Goal: Information Seeking & Learning: Learn about a topic

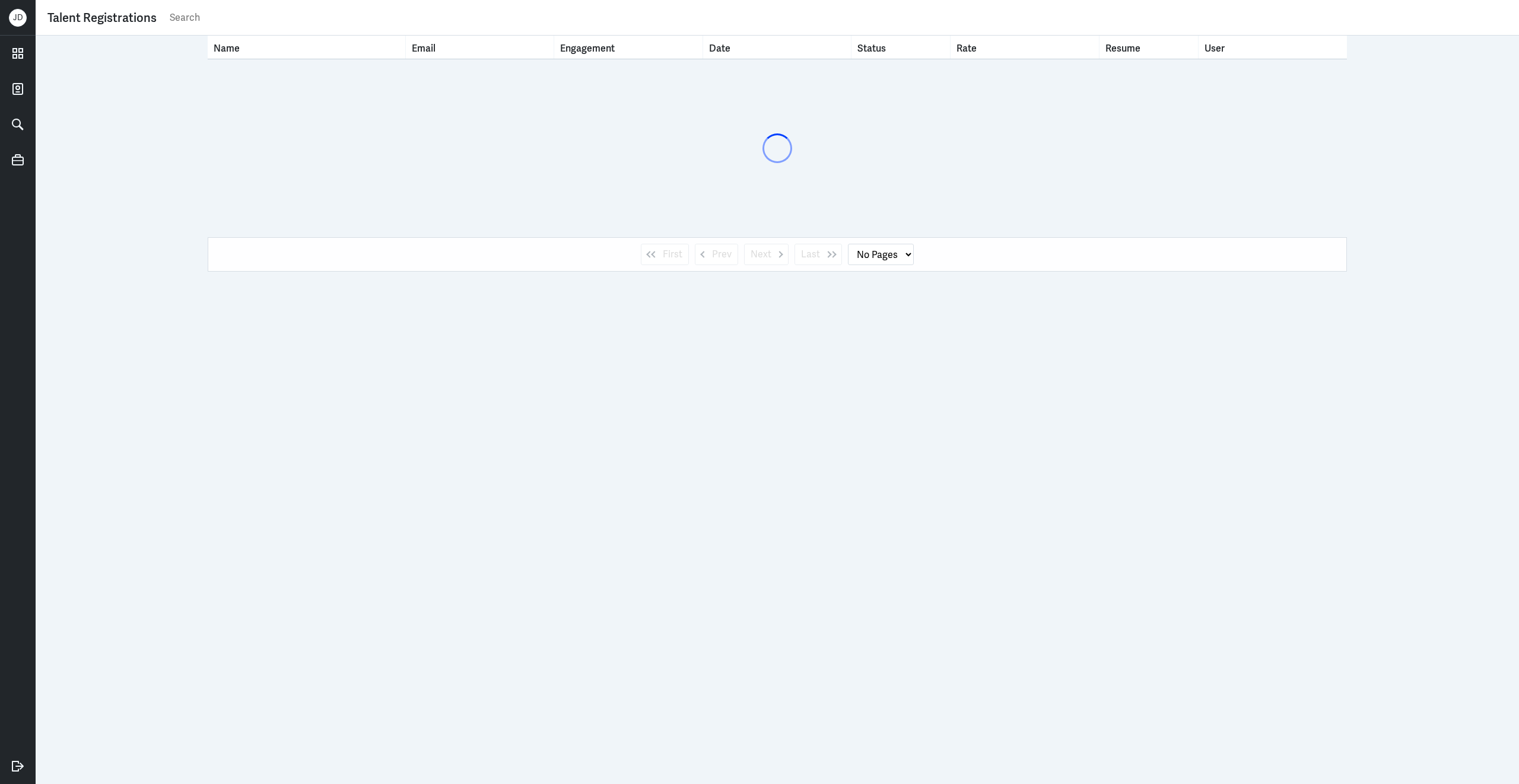
select select "1"
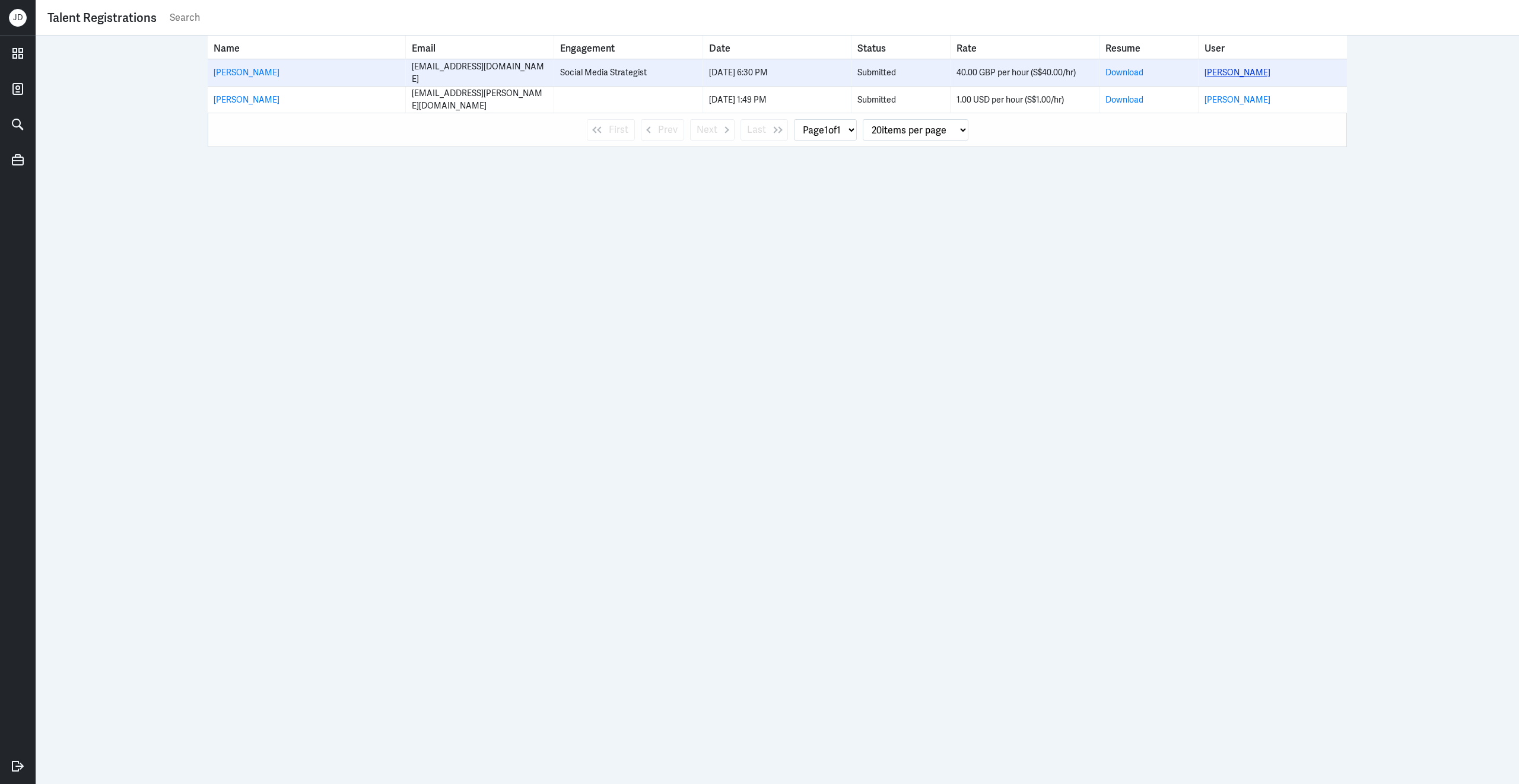
click at [1226, 72] on link "[PERSON_NAME]" at bounding box center [1238, 72] width 66 height 10
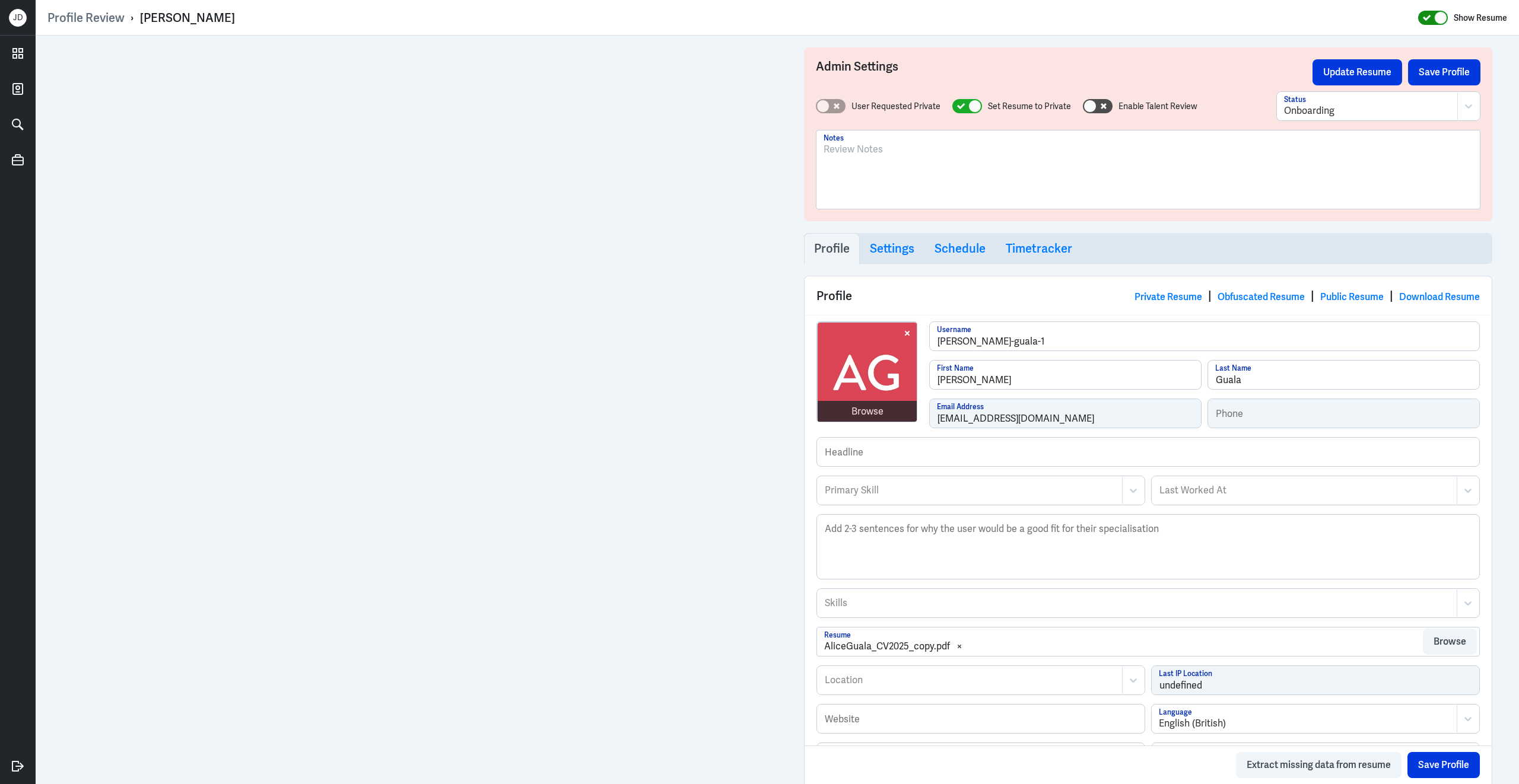
click at [1428, 16] on icon at bounding box center [1426, 18] width 8 height 6
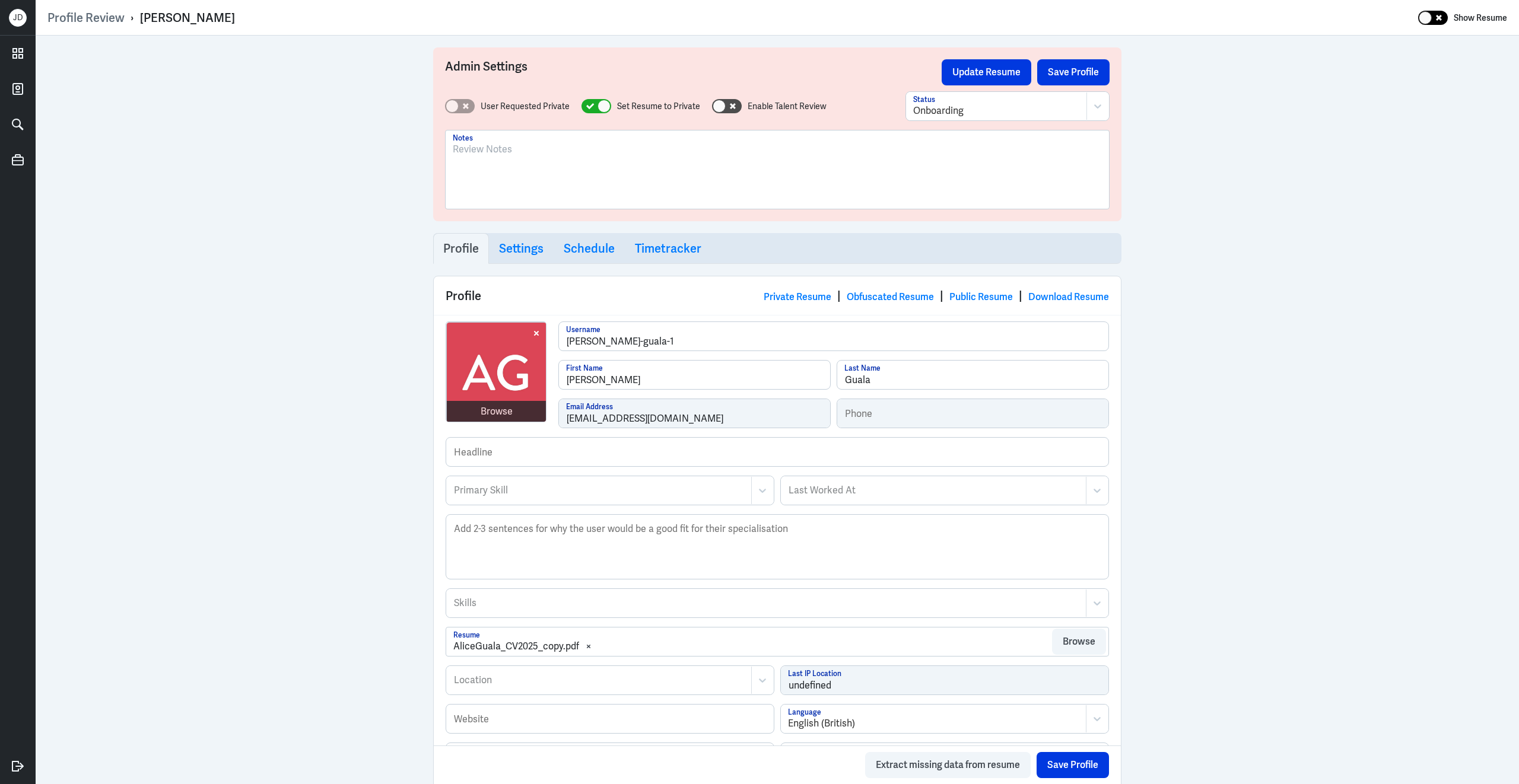
click at [1441, 19] on icon at bounding box center [1438, 18] width 6 height 6
checkbox input "true"
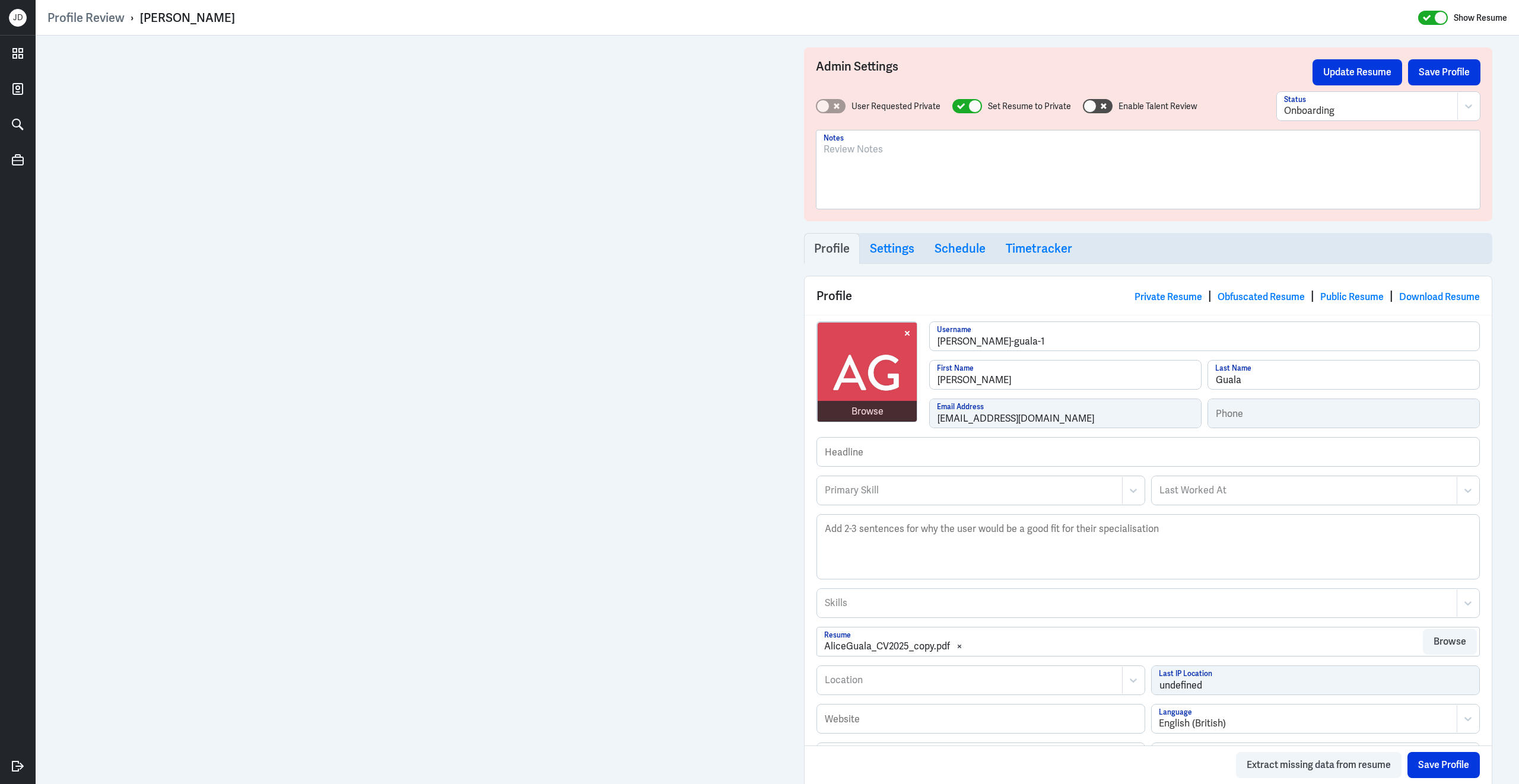
click at [910, 157] on div at bounding box center [1148, 175] width 649 height 64
click at [879, 148] on p "To enrich screen reader interactions, please activate Accessibility in Grammarl…" at bounding box center [1148, 150] width 649 height 14
click at [972, 186] on p "with startup [DOMAIN_NAME]" at bounding box center [1148, 192] width 649 height 14
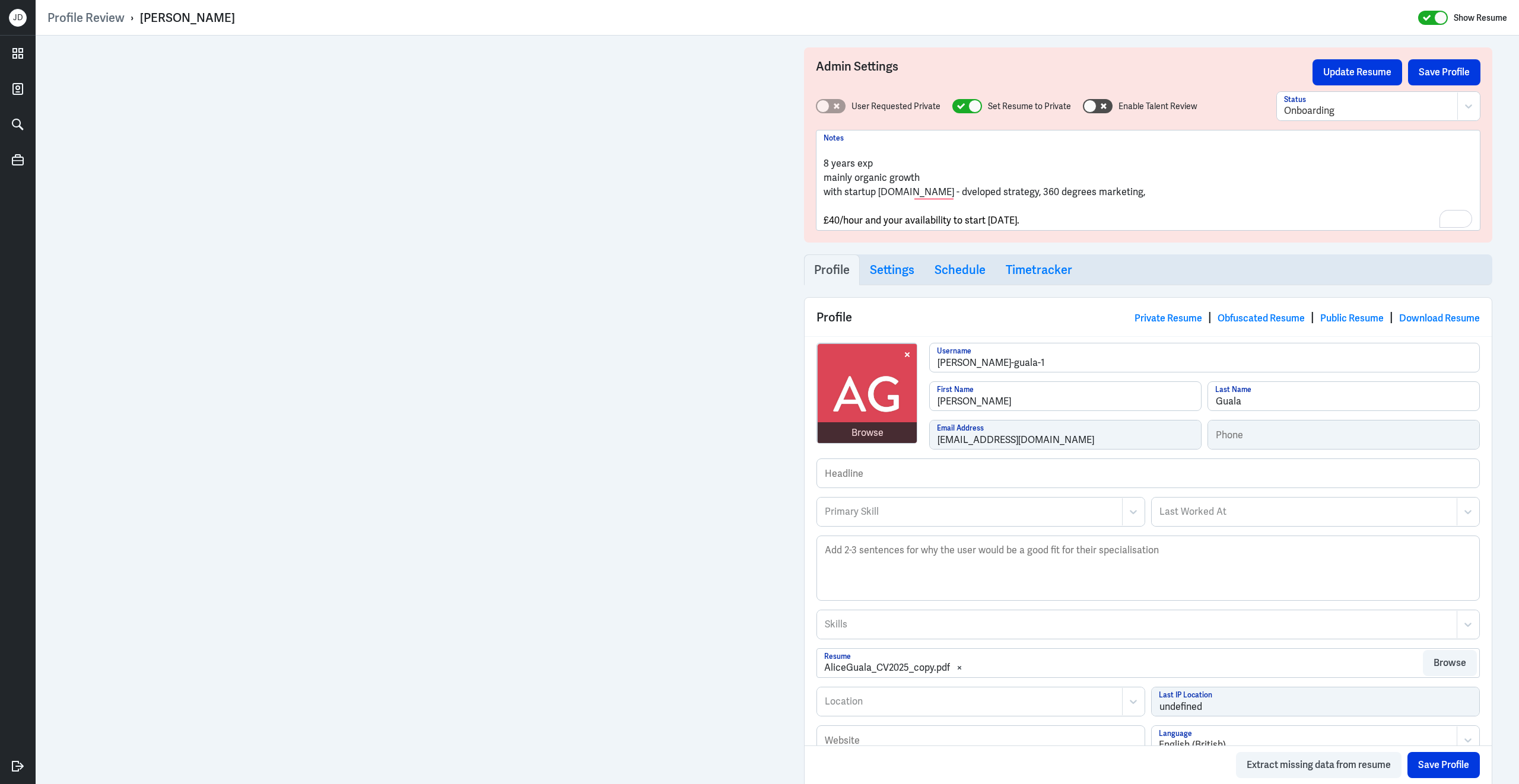
click at [1144, 185] on p "with startup [DOMAIN_NAME] - dveloped strategy, 360 degrees marketing," at bounding box center [1148, 192] width 649 height 14
click at [1125, 192] on p "with startup [DOMAIN_NAME] - dveloped strategy, 360 degrees marketing," at bounding box center [1148, 192] width 649 height 14
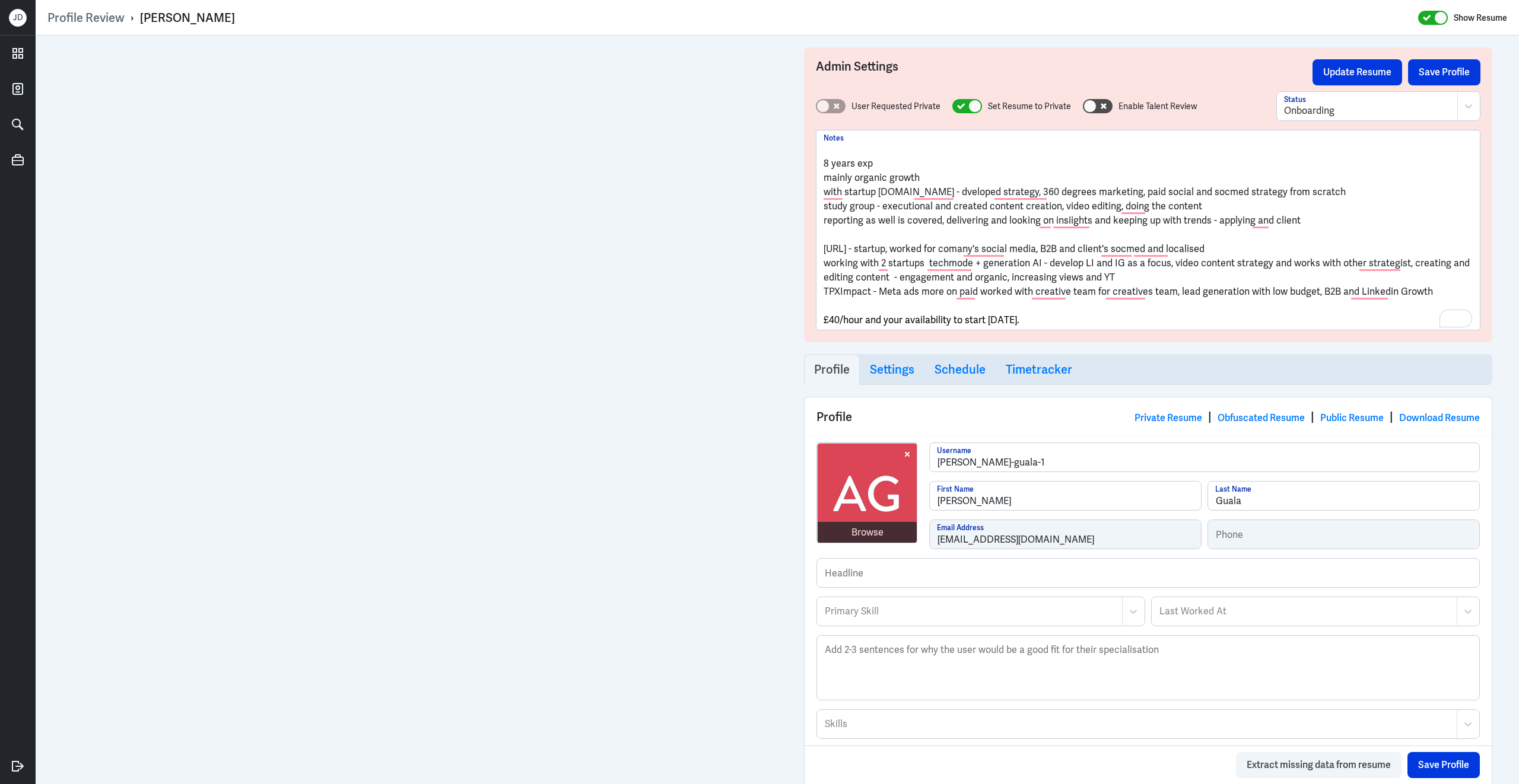
click at [846, 148] on p "To enrich screen reader interactions, please activate Accessibility in Grammarl…" at bounding box center [1148, 150] width 649 height 14
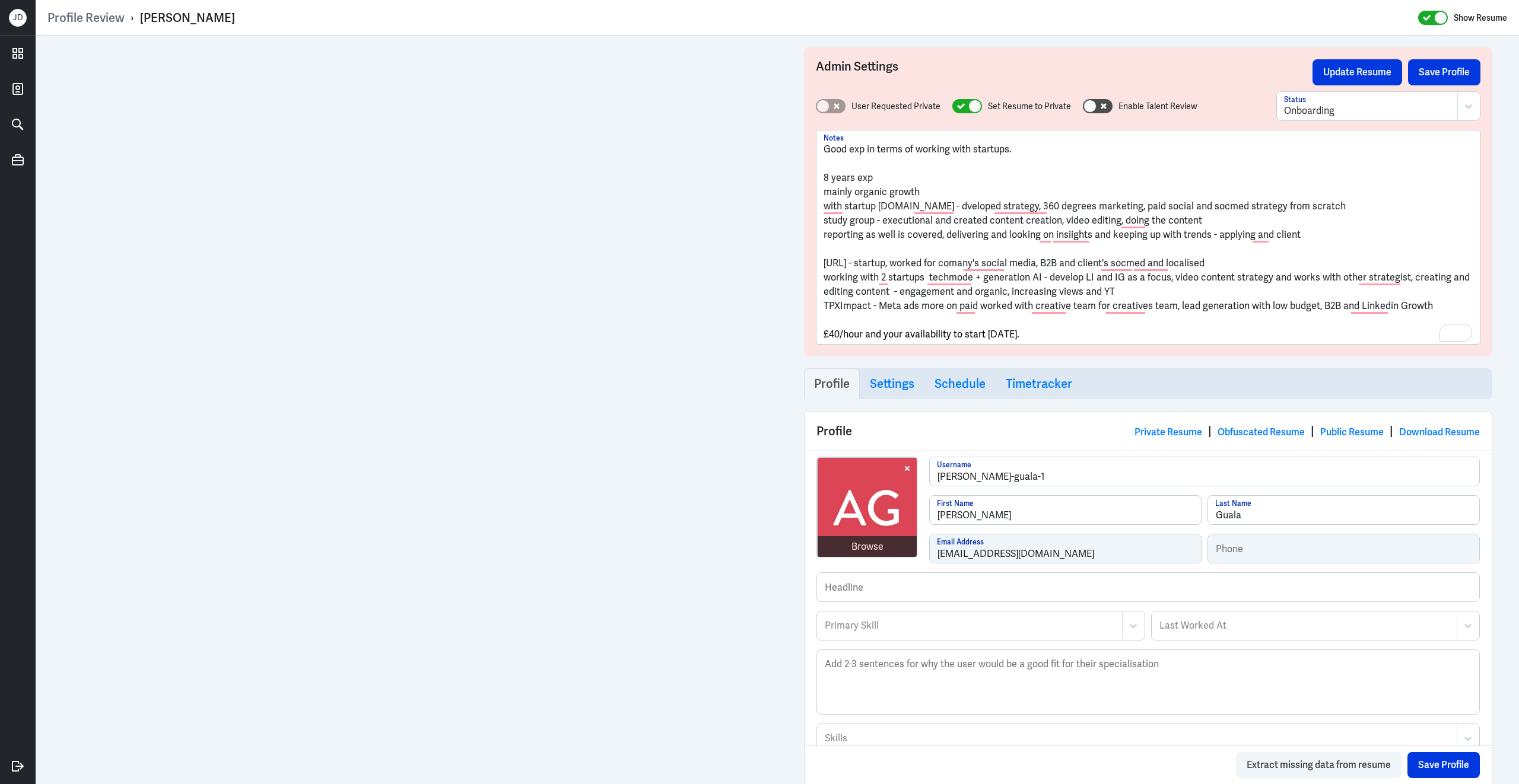
click at [1062, 334] on p "£40/hour and your availability to start [DATE]." at bounding box center [1148, 335] width 649 height 14
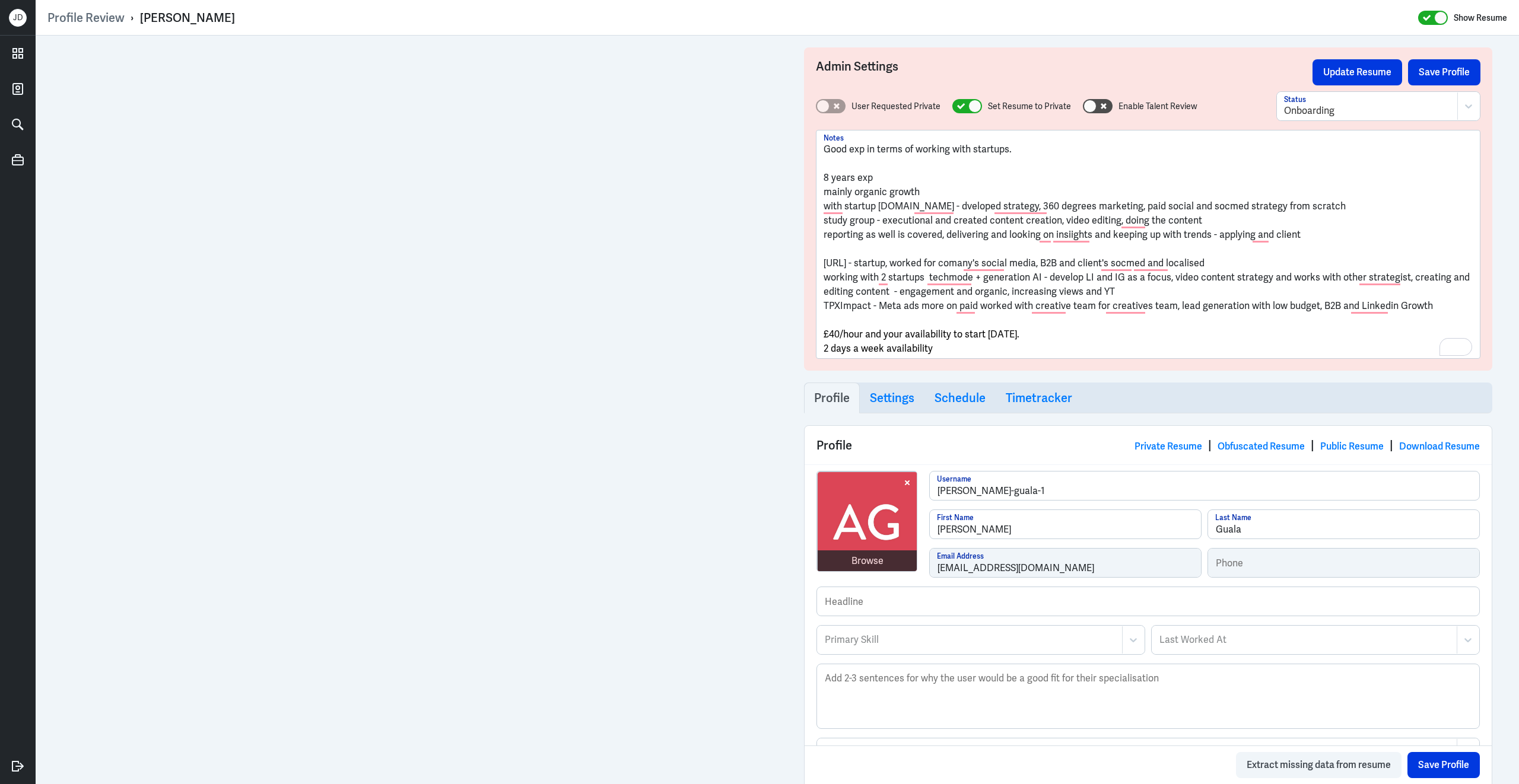
click at [934, 345] on p "2 days a week availability" at bounding box center [1148, 349] width 649 height 14
